Goal: Transaction & Acquisition: Book appointment/travel/reservation

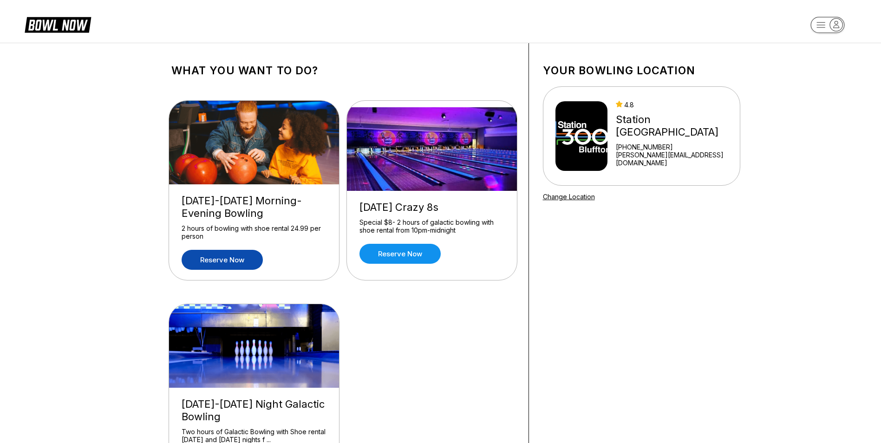
click at [224, 255] on link "Reserve now" at bounding box center [222, 260] width 81 height 20
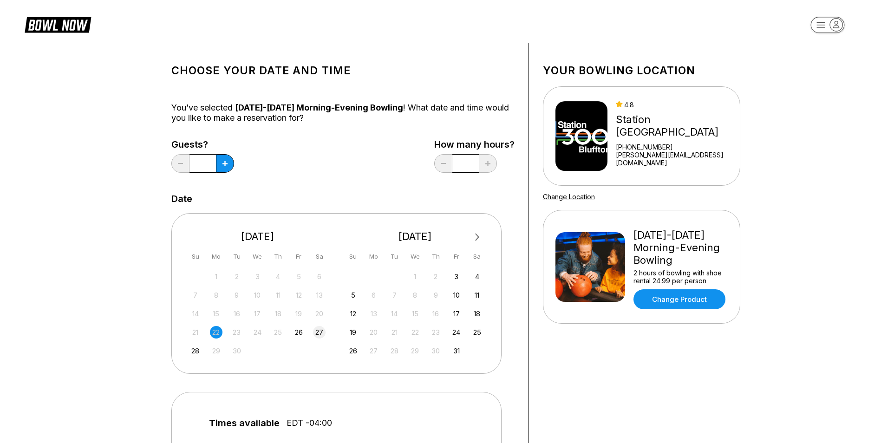
click at [318, 338] on div "27" at bounding box center [319, 332] width 13 height 13
click at [224, 160] on button at bounding box center [225, 163] width 18 height 19
click at [223, 156] on button at bounding box center [225, 163] width 18 height 19
type input "*"
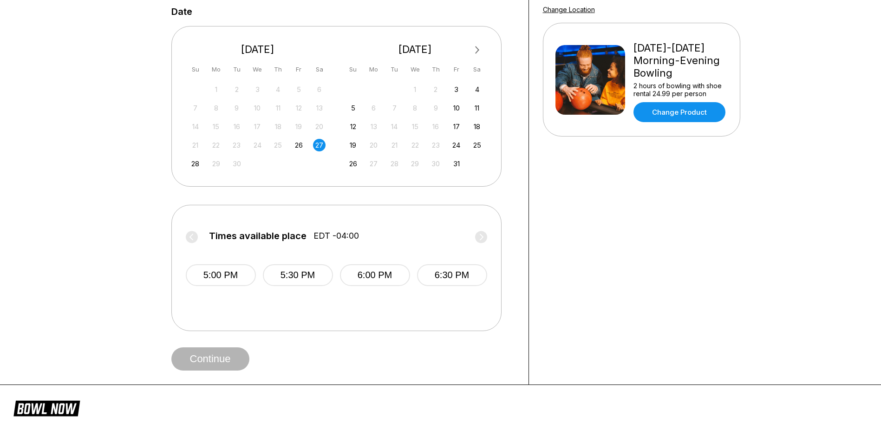
scroll to position [190, 0]
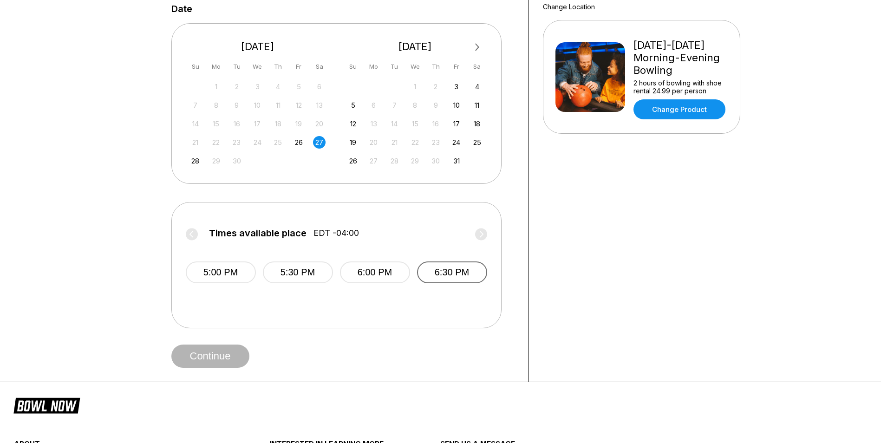
click at [445, 283] on button "6:30 PM" at bounding box center [452, 272] width 70 height 22
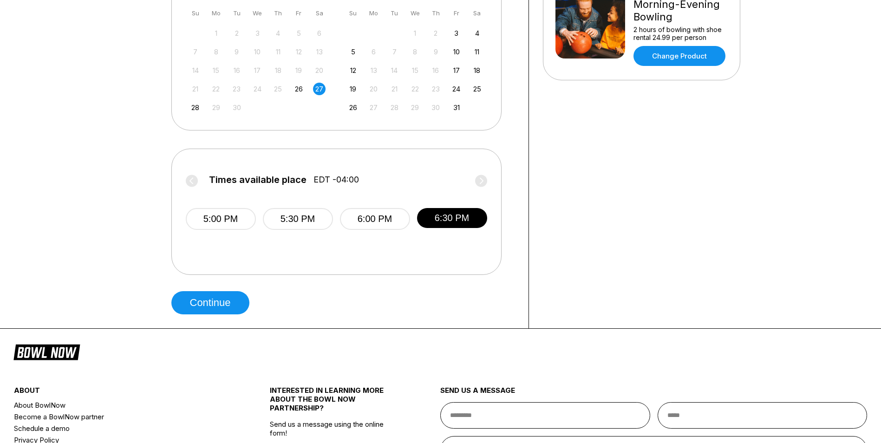
scroll to position [253, 0]
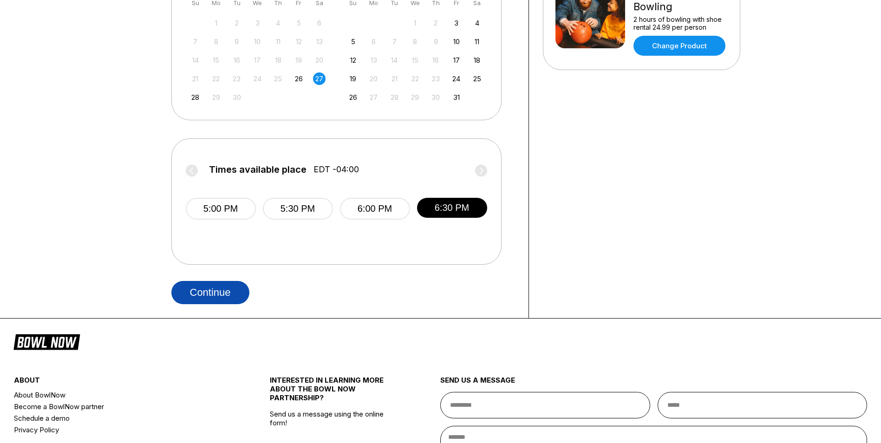
click at [218, 304] on button "Continue" at bounding box center [210, 292] width 78 height 23
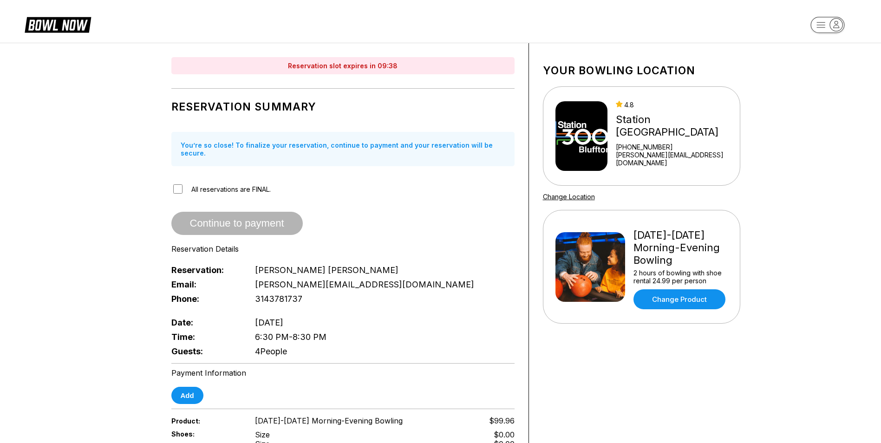
click at [191, 56] on div "Reservation slot expires in 09:38 Reservation Summary You’re so close! To final…" at bounding box center [342, 341] width 371 height 597
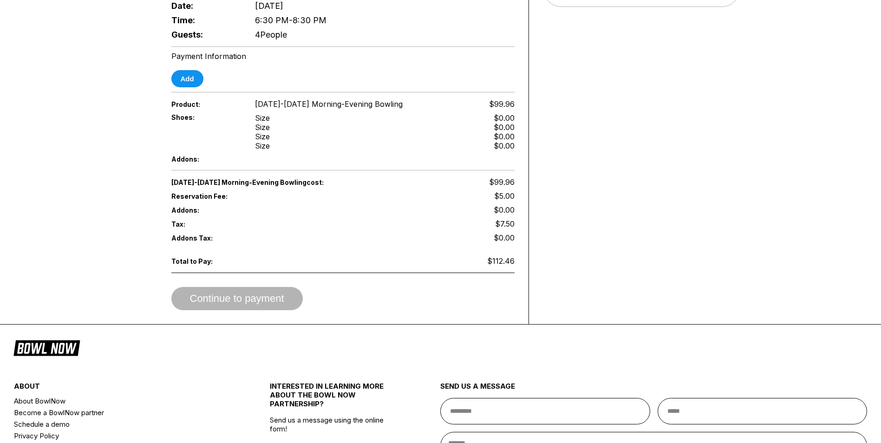
scroll to position [439, 0]
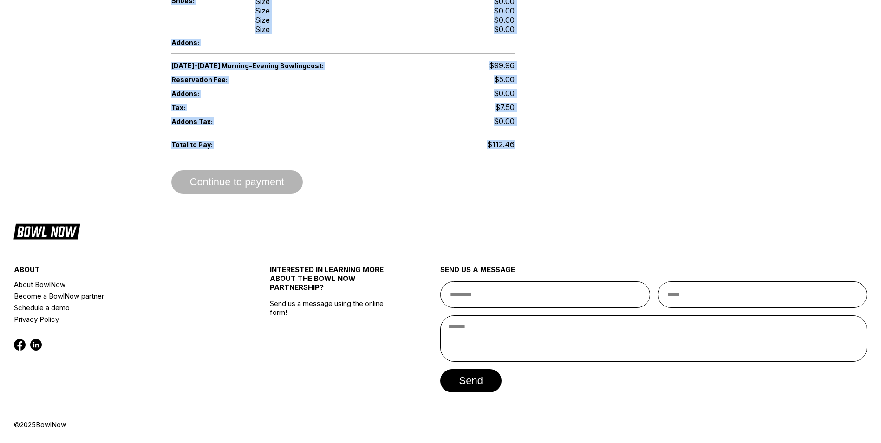
drag, startPoint x: 172, startPoint y: 110, endPoint x: 521, endPoint y: 149, distance: 351.2
copy div "Reservation Summary You’re so close! To finalize your reservation, continue to …"
